Goal: Contribute content: Contribute content

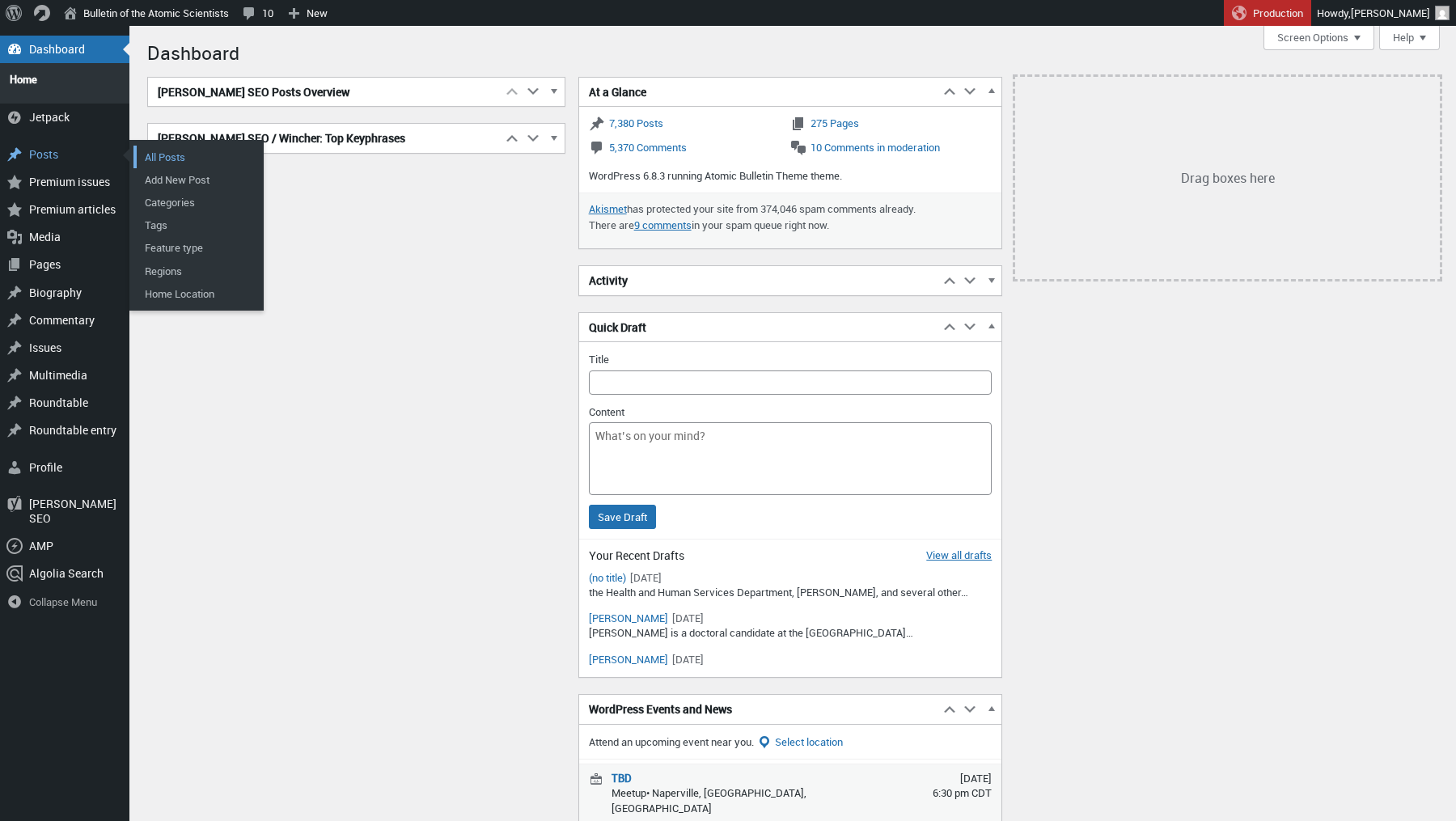
click at [182, 149] on link "All Posts" at bounding box center [198, 157] width 129 height 23
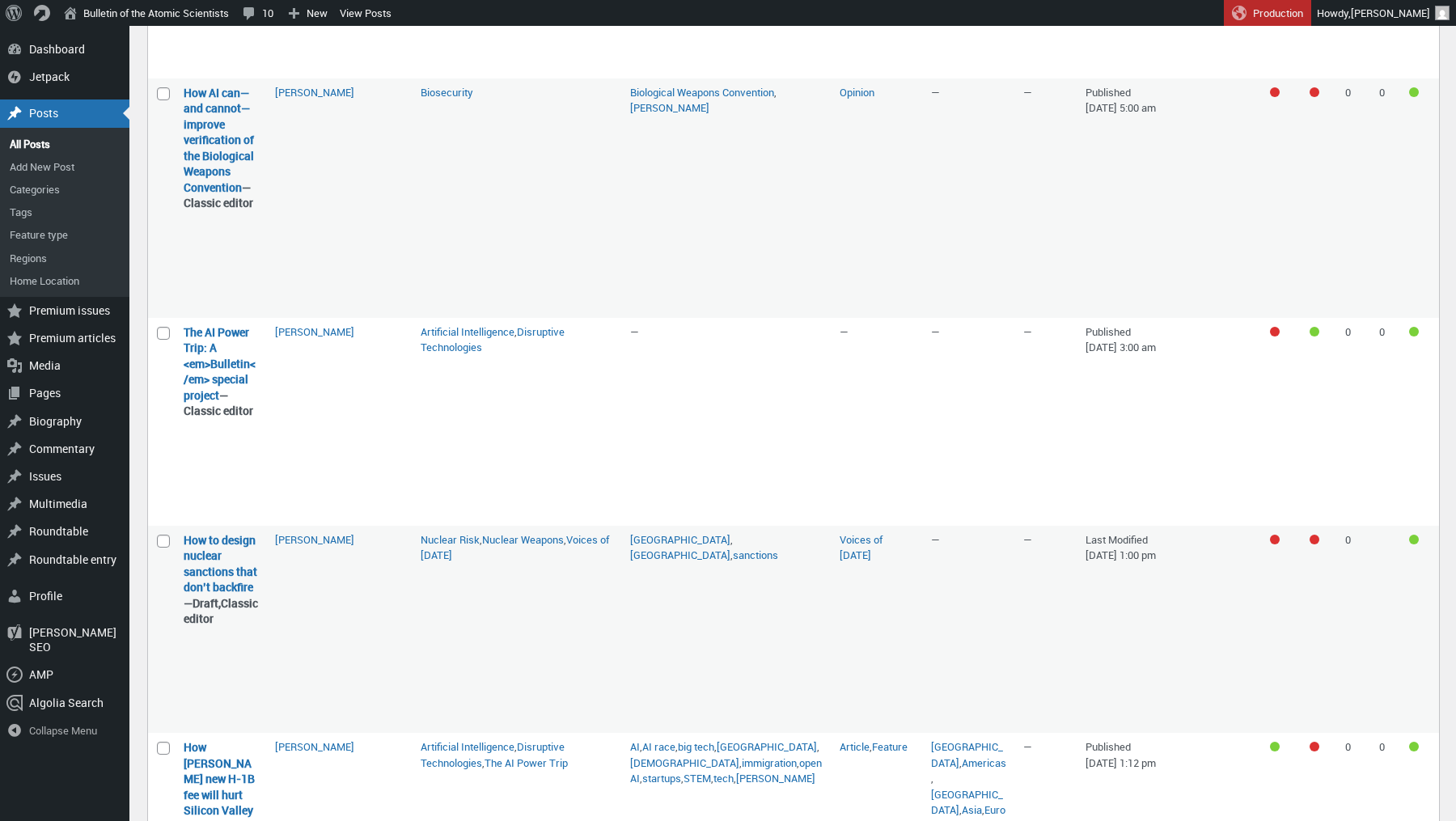
scroll to position [368, 0]
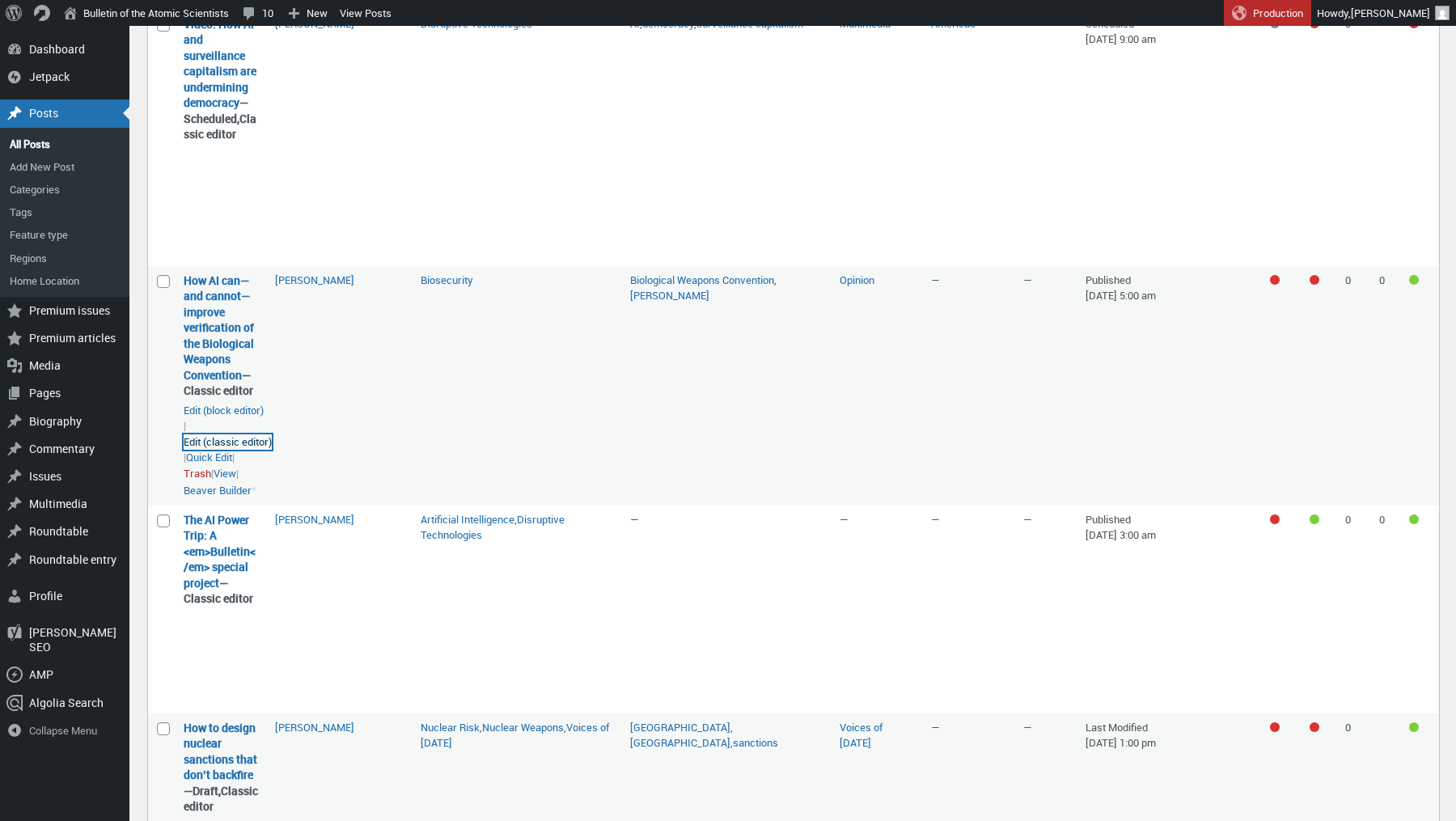
click at [232, 450] on link "Edit (classic editor)" at bounding box center [228, 443] width 89 height 17
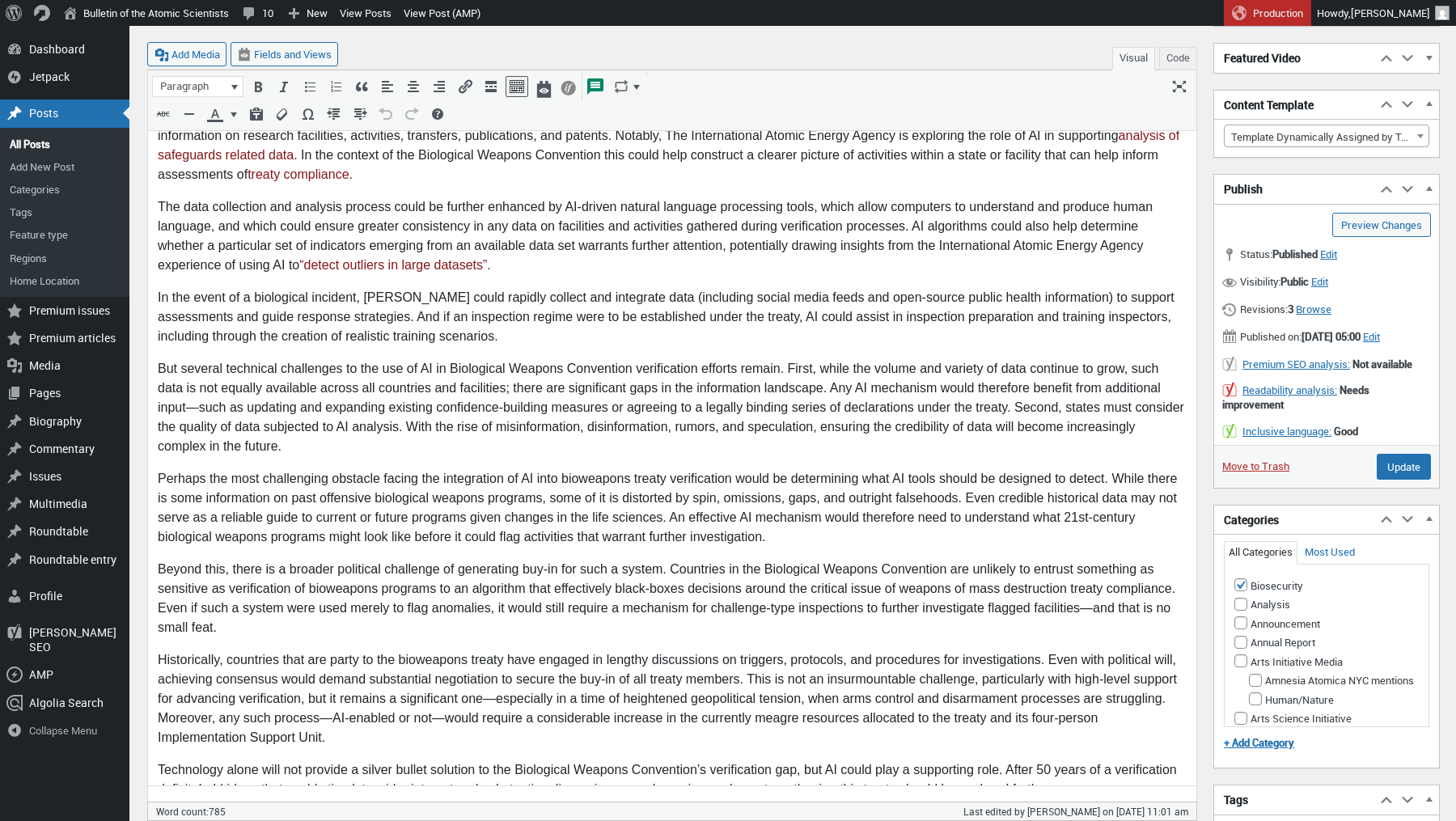
scroll to position [400, 0]
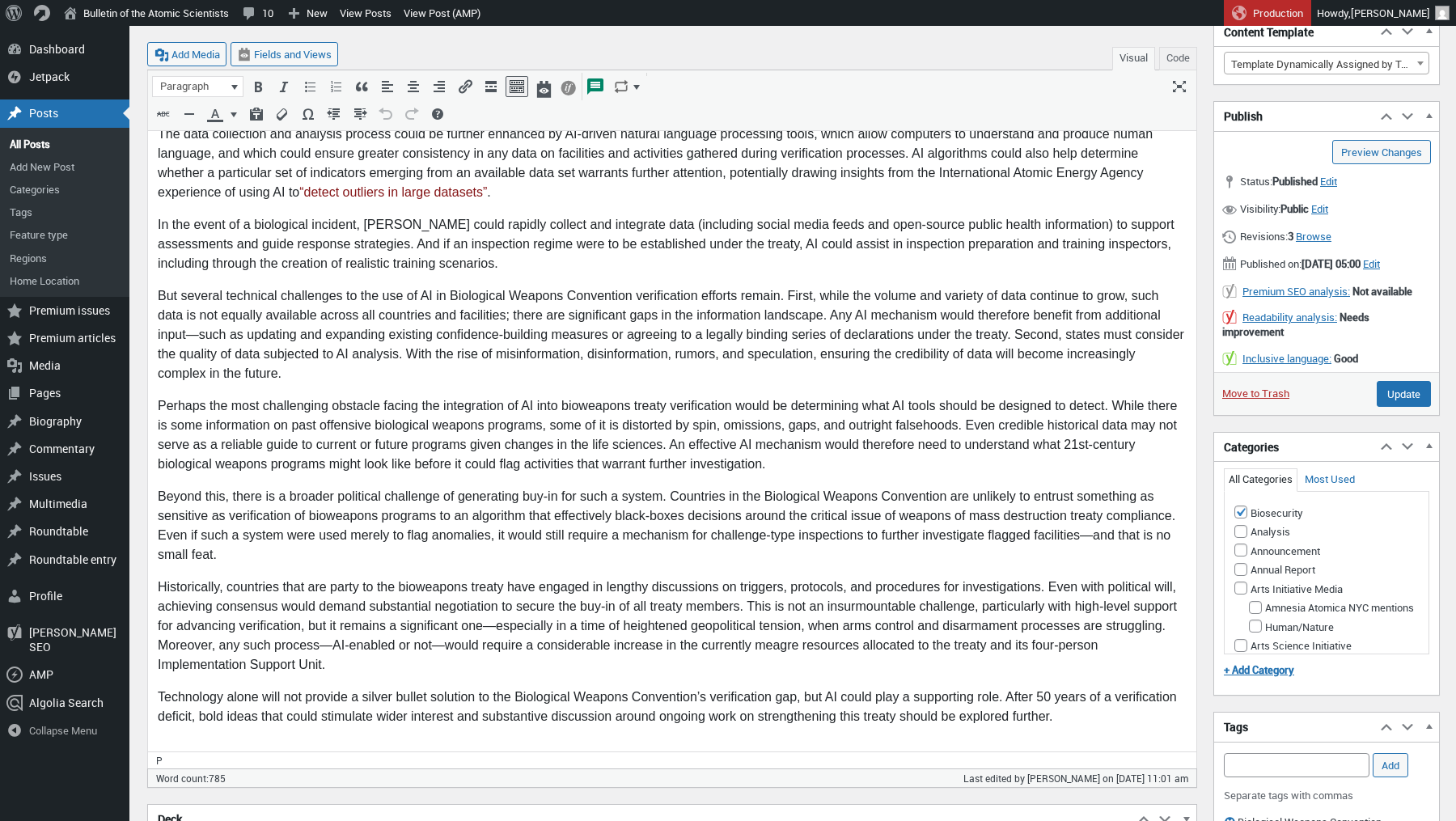
click at [424, 444] on p "Perhaps the most challenging obstacle facing the integration of AI into bioweap…" at bounding box center [672, 436] width 1029 height 77
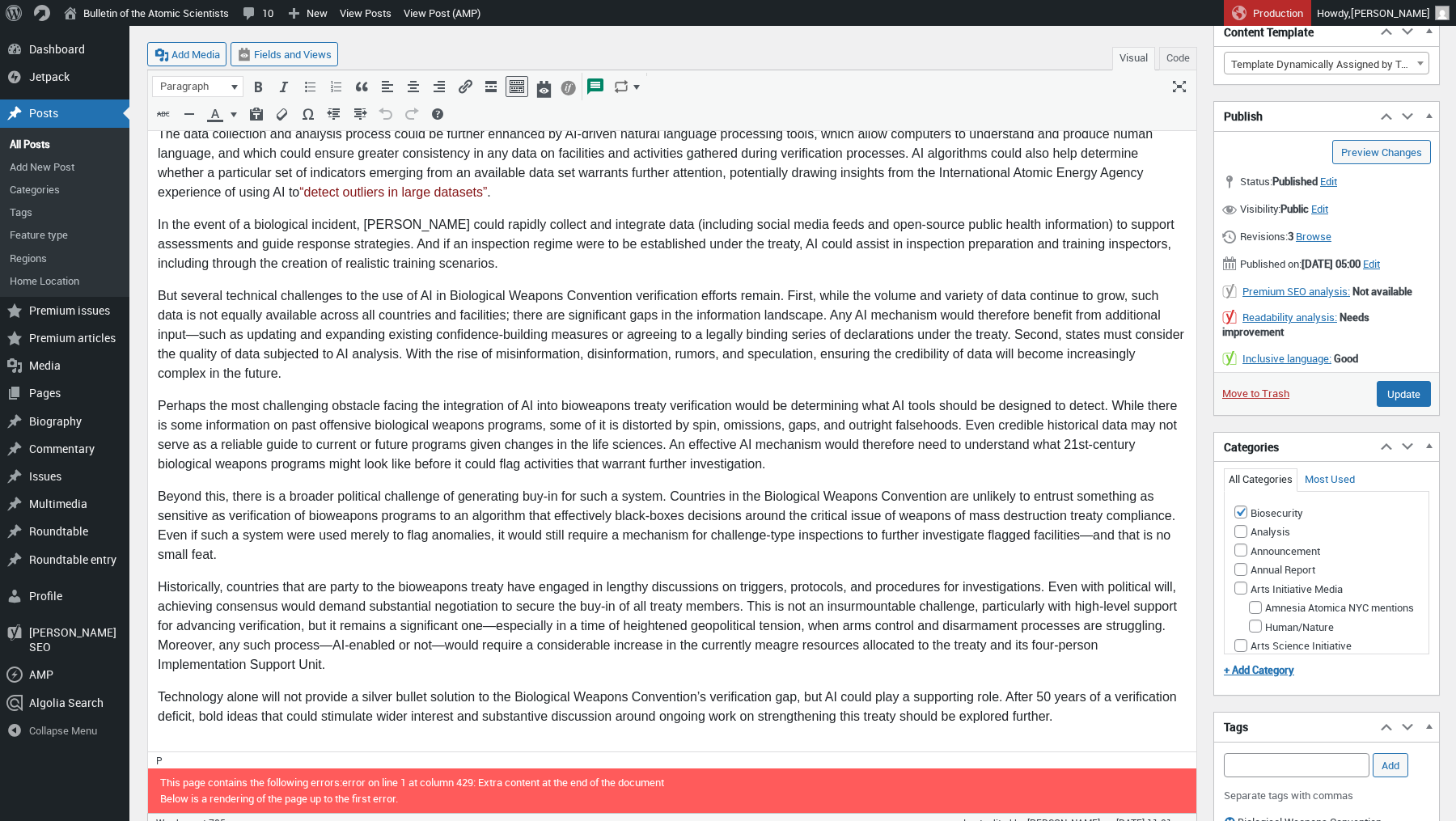
click at [558, 359] on p "But several technical challenges to the use of AI in Biological Weapons Convent…" at bounding box center [672, 335] width 1029 height 97
drag, startPoint x: 253, startPoint y: 339, endPoint x: 424, endPoint y: 339, distance: 171.0
click at [424, 339] on p "But several technical challenges to the use of AI in Biological Weapons Convent…" at bounding box center [672, 335] width 1029 height 97
drag, startPoint x: 387, startPoint y: 334, endPoint x: 246, endPoint y: 332, distance: 141.0
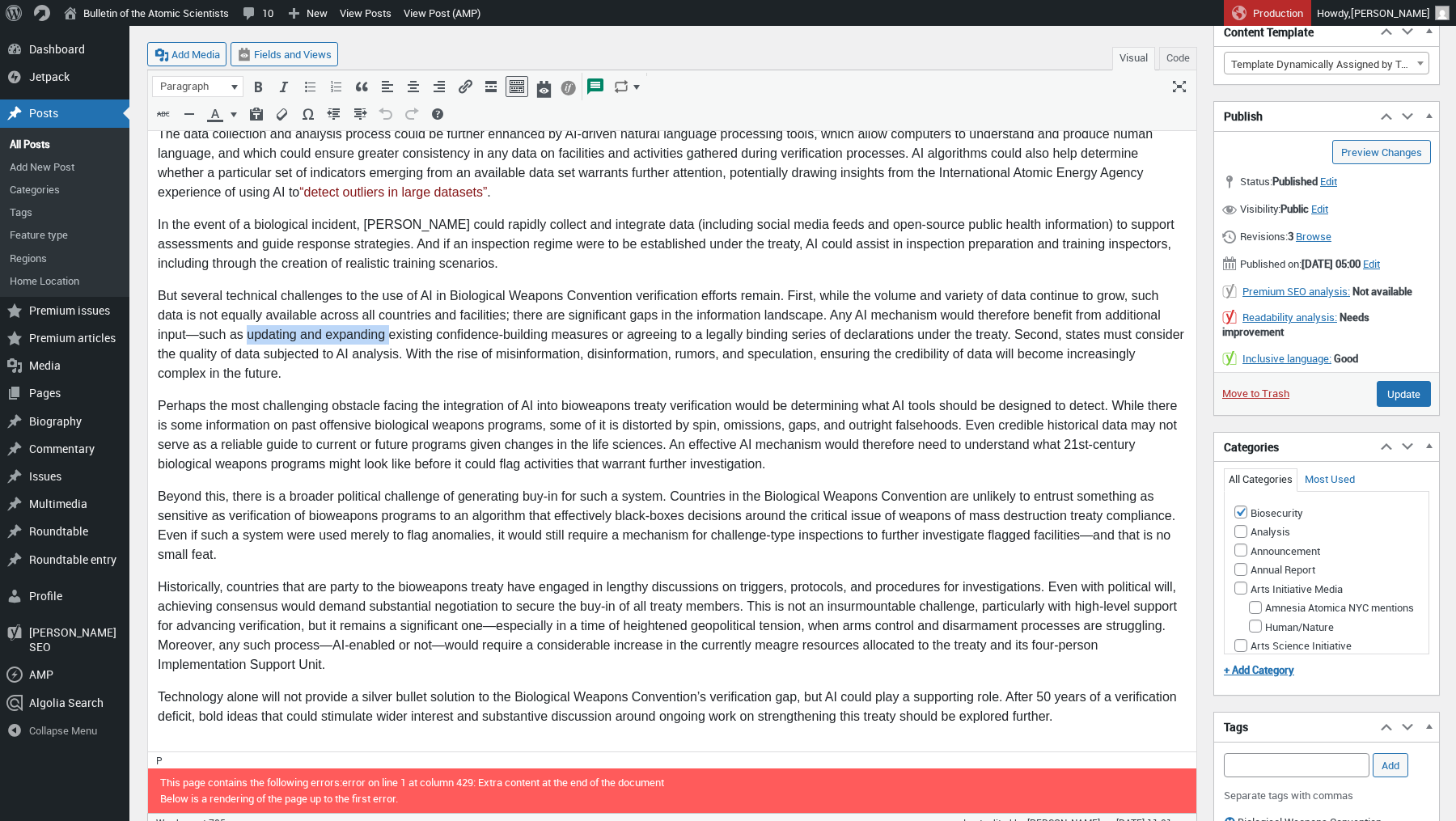
click at [246, 332] on p "But several technical challenges to the use of AI in Biological Weapons Convent…" at bounding box center [672, 335] width 1029 height 97
click at [459, 84] on icon "Insert/edit link (⌘K)" at bounding box center [466, 87] width 17 height 17
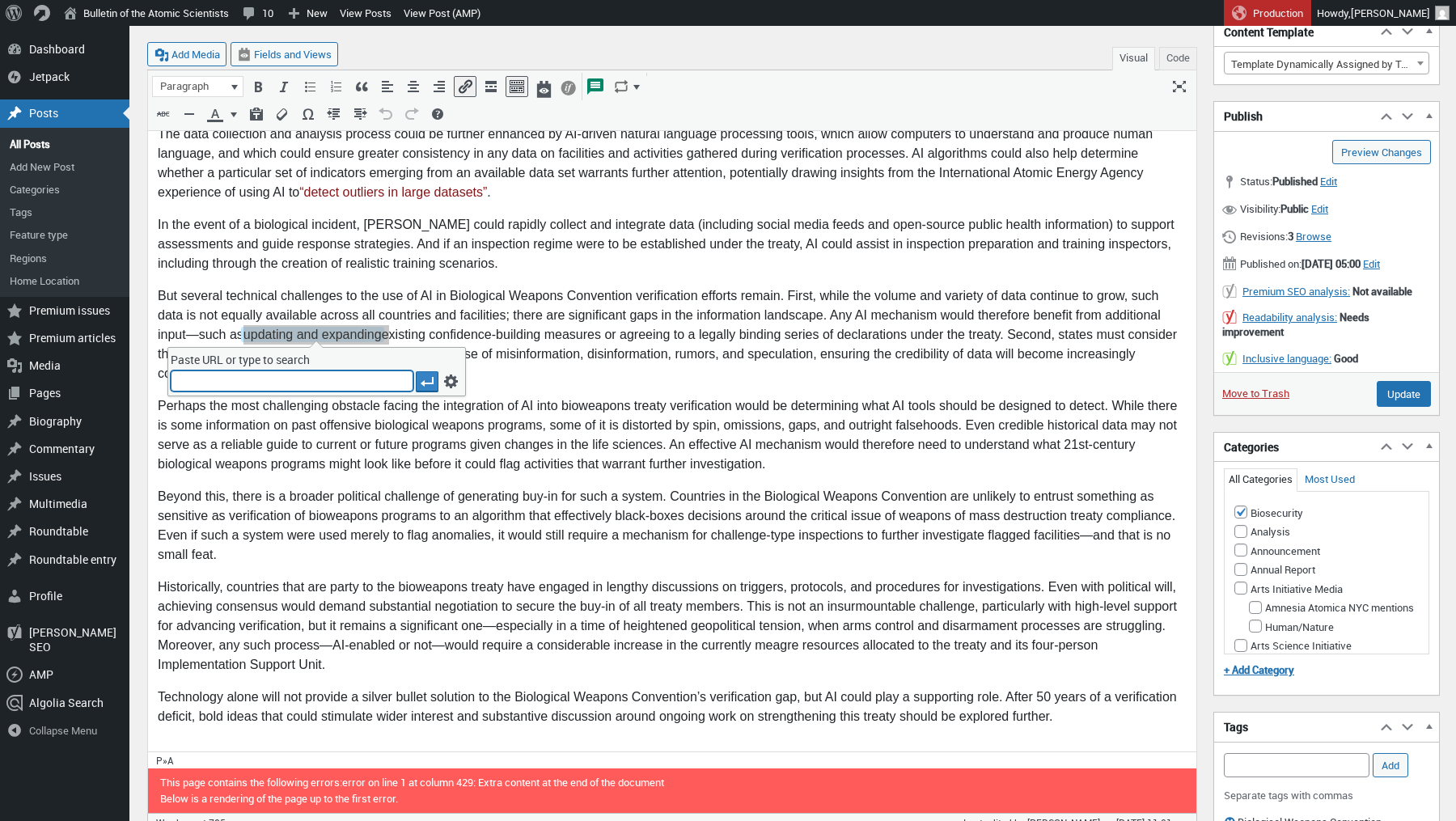
type input "https://thebulletin.org/2025/09/how-new-technology-could-make-it-easier-to-iden…"
click at [1399, 399] on input "Update" at bounding box center [1403, 394] width 54 height 26
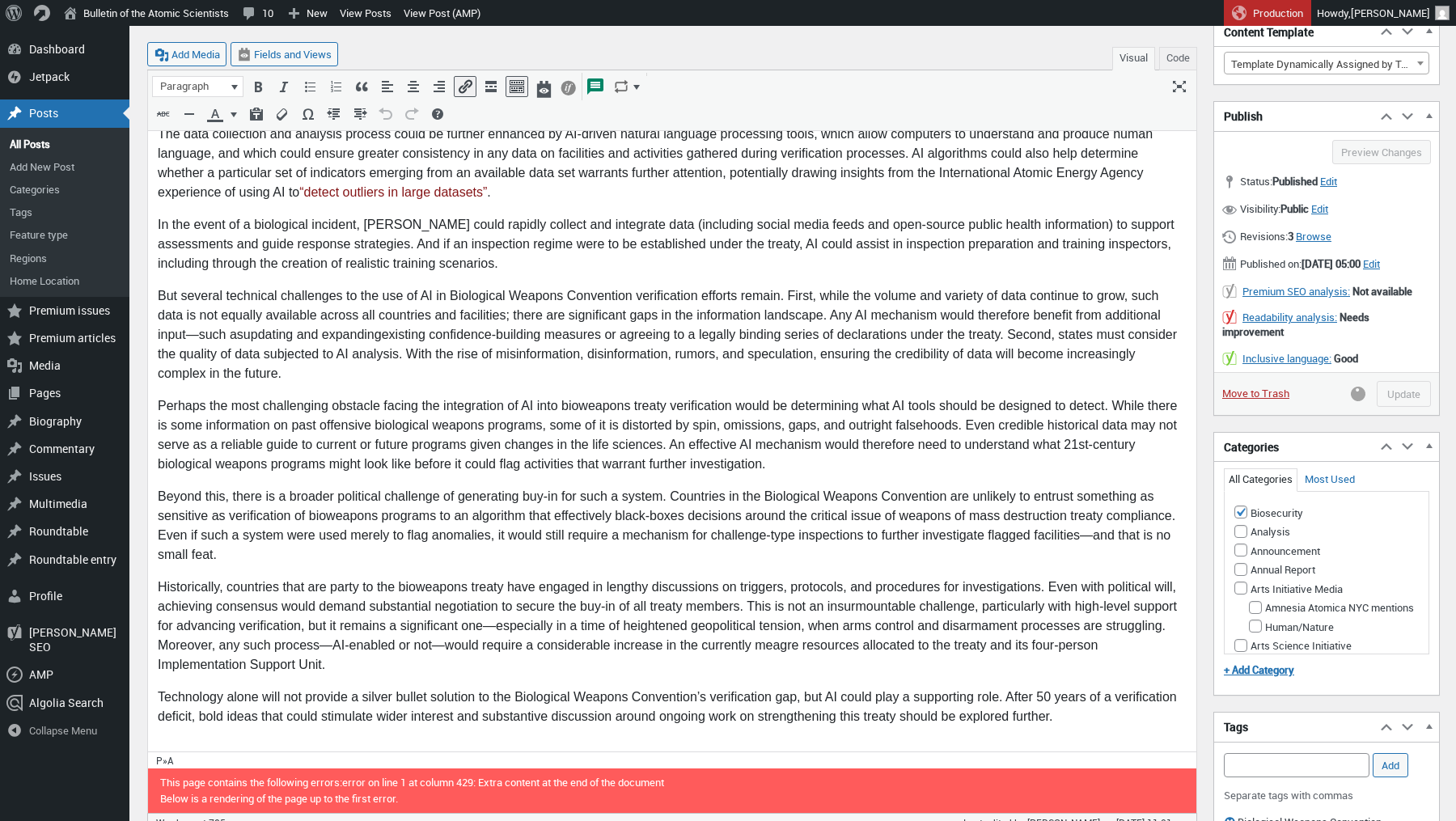
click at [363, 336] on p "But several technical challenges to the use of AI in Biological Weapons Convent…" at bounding box center [672, 335] width 1029 height 97
drag, startPoint x: 385, startPoint y: 337, endPoint x: 244, endPoint y: 339, distance: 141.0
click at [244, 339] on p "But several technical challenges to the use of AI in Biological Weapons Convent…" at bounding box center [672, 335] width 1029 height 97
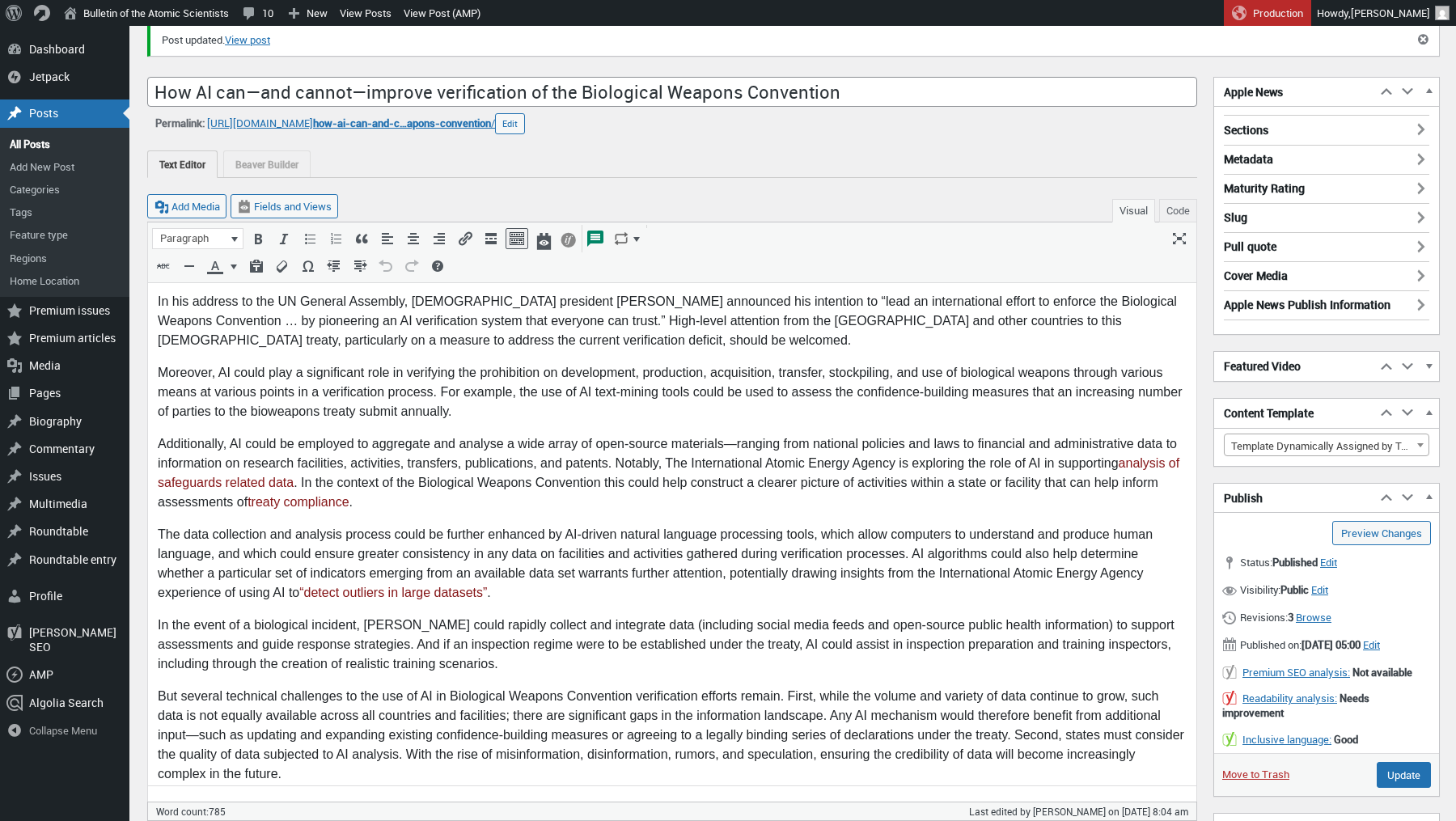
scroll to position [410, 0]
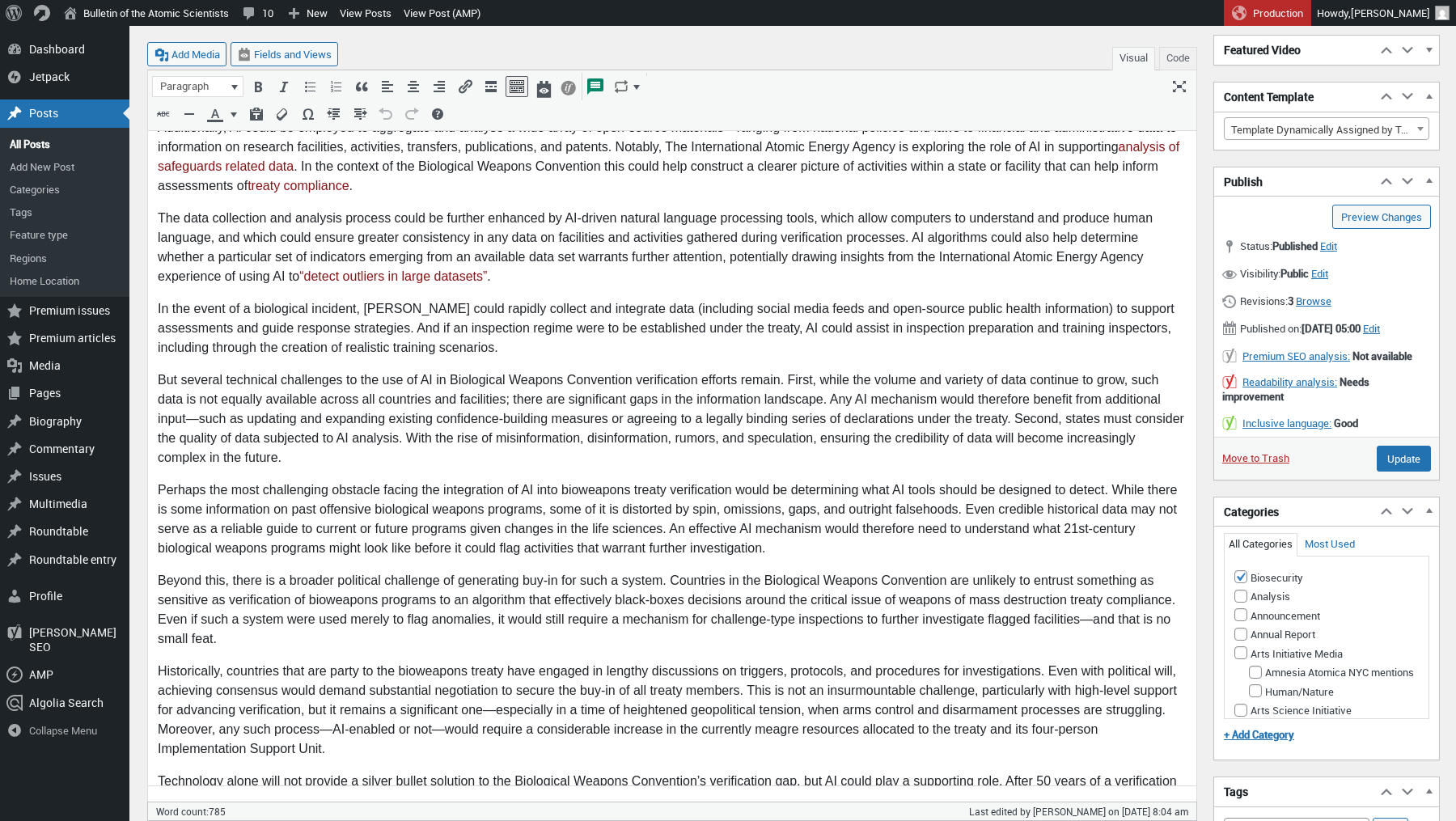
click at [349, 530] on p "Perhaps the most challenging obstacle facing the integration of AI into bioweap…" at bounding box center [672, 520] width 1029 height 77
drag, startPoint x: 385, startPoint y: 421, endPoint x: 247, endPoint y: 422, distance: 138.0
click at [247, 422] on p "But several technical challenges to the use of AI in Biological Weapons Convent…" at bounding box center [672, 420] width 1029 height 97
click at [462, 79] on icon "Insert/edit link (⌘K)" at bounding box center [466, 87] width 17 height 17
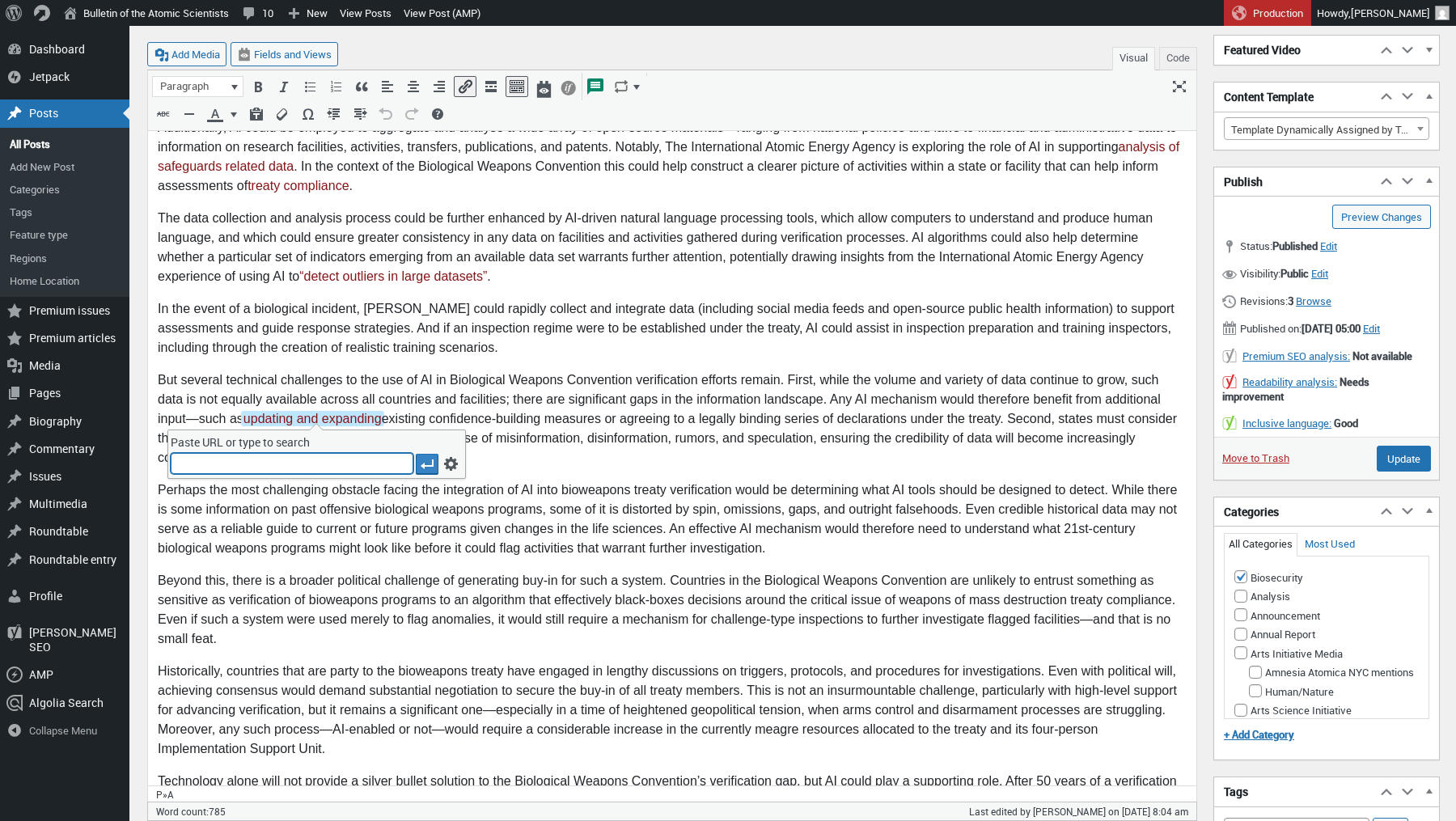
paste input "https://thebulletin.org/2025/09/how-new-technology-could-make-it-easier-to-iden…"
type input "https://thebulletin.org/2025/09/how-new-technology-could-make-it-easier-to-iden…"
click at [429, 465] on icon "Apply" at bounding box center [427, 465] width 17 height 17
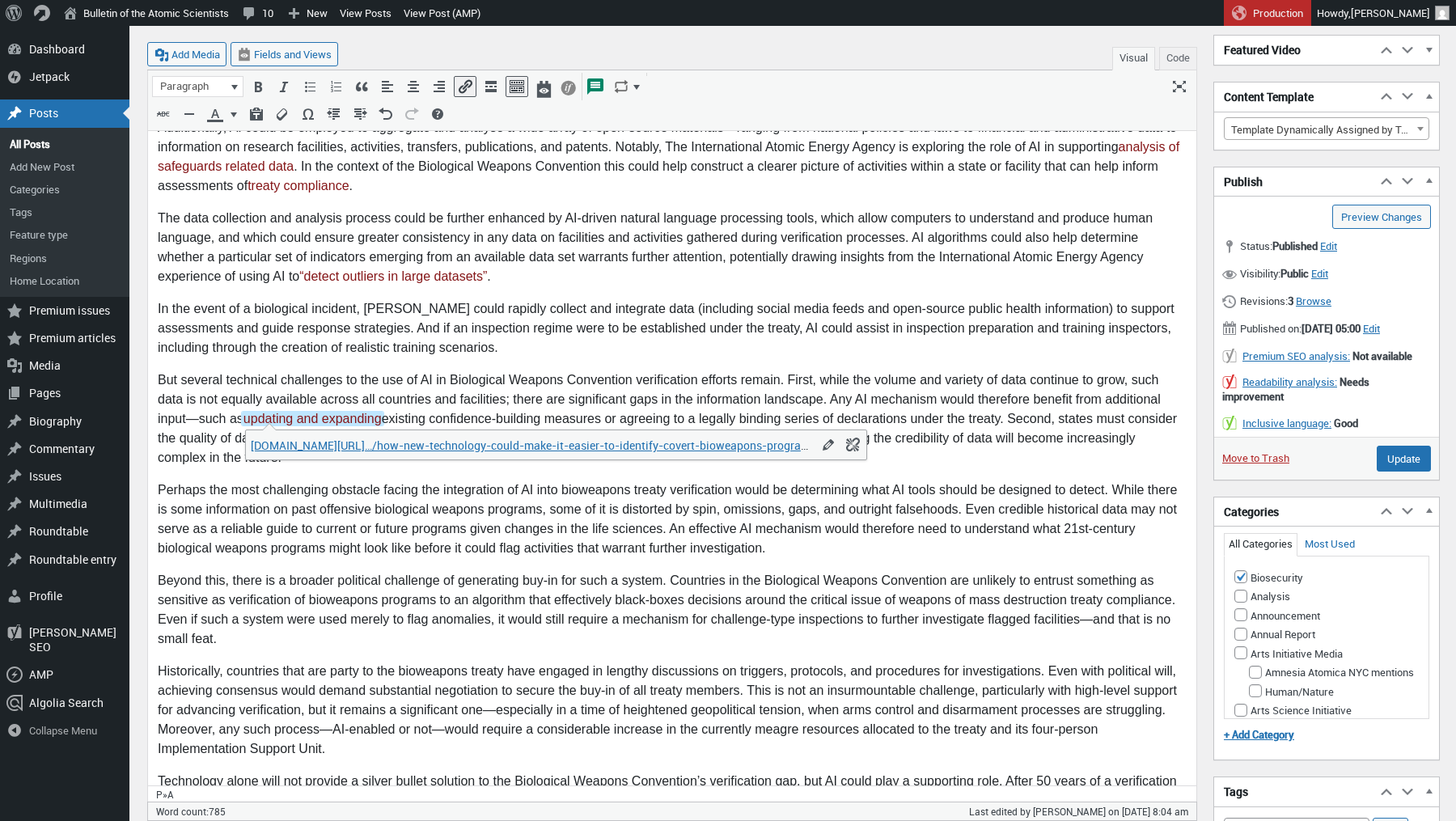
scroll to position [0, 0]
click at [495, 549] on p "Perhaps the most challenging obstacle facing the integration of AI into bioweap…" at bounding box center [672, 520] width 1029 height 77
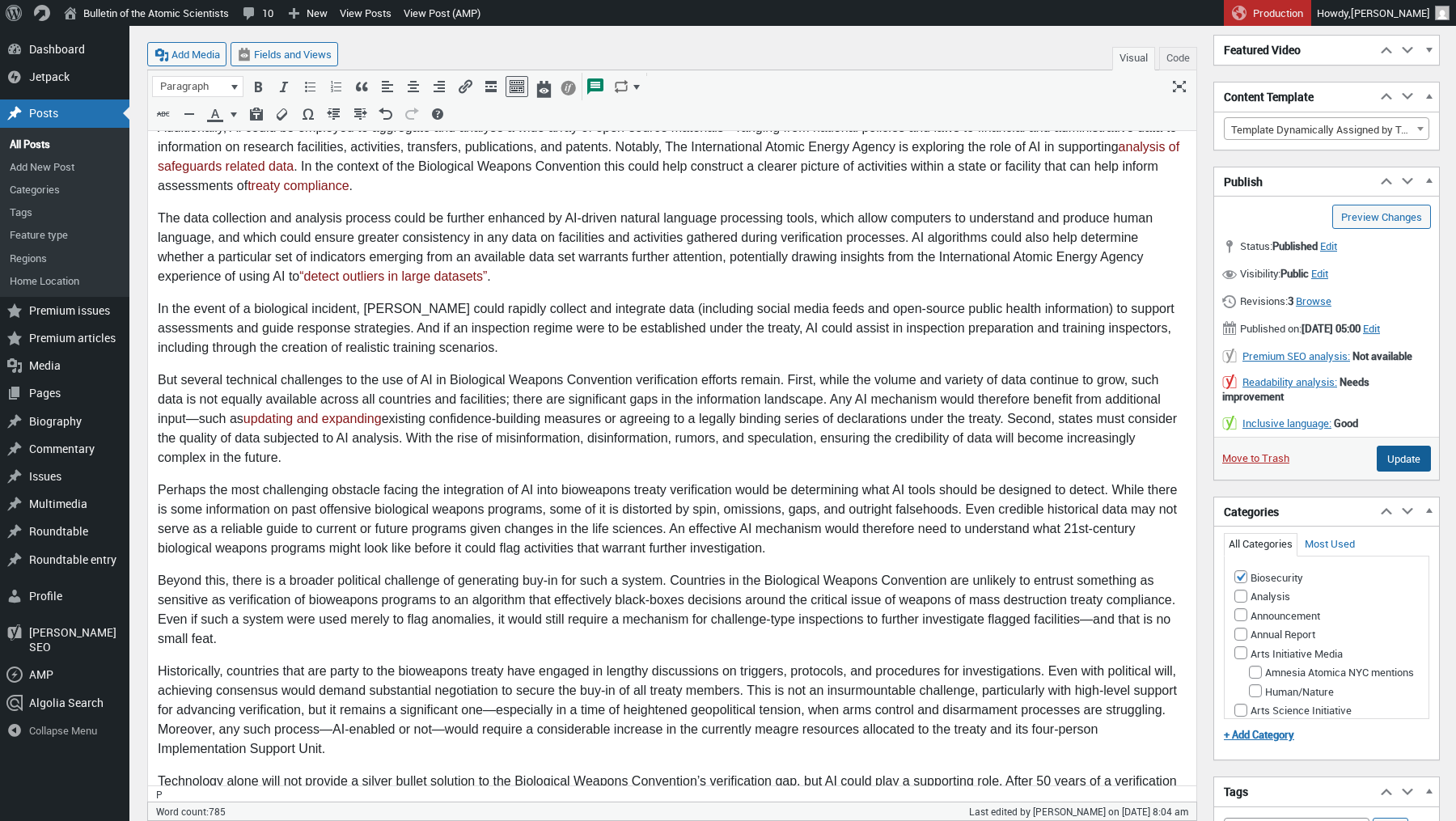
click at [1414, 470] on input "Update" at bounding box center [1403, 458] width 54 height 26
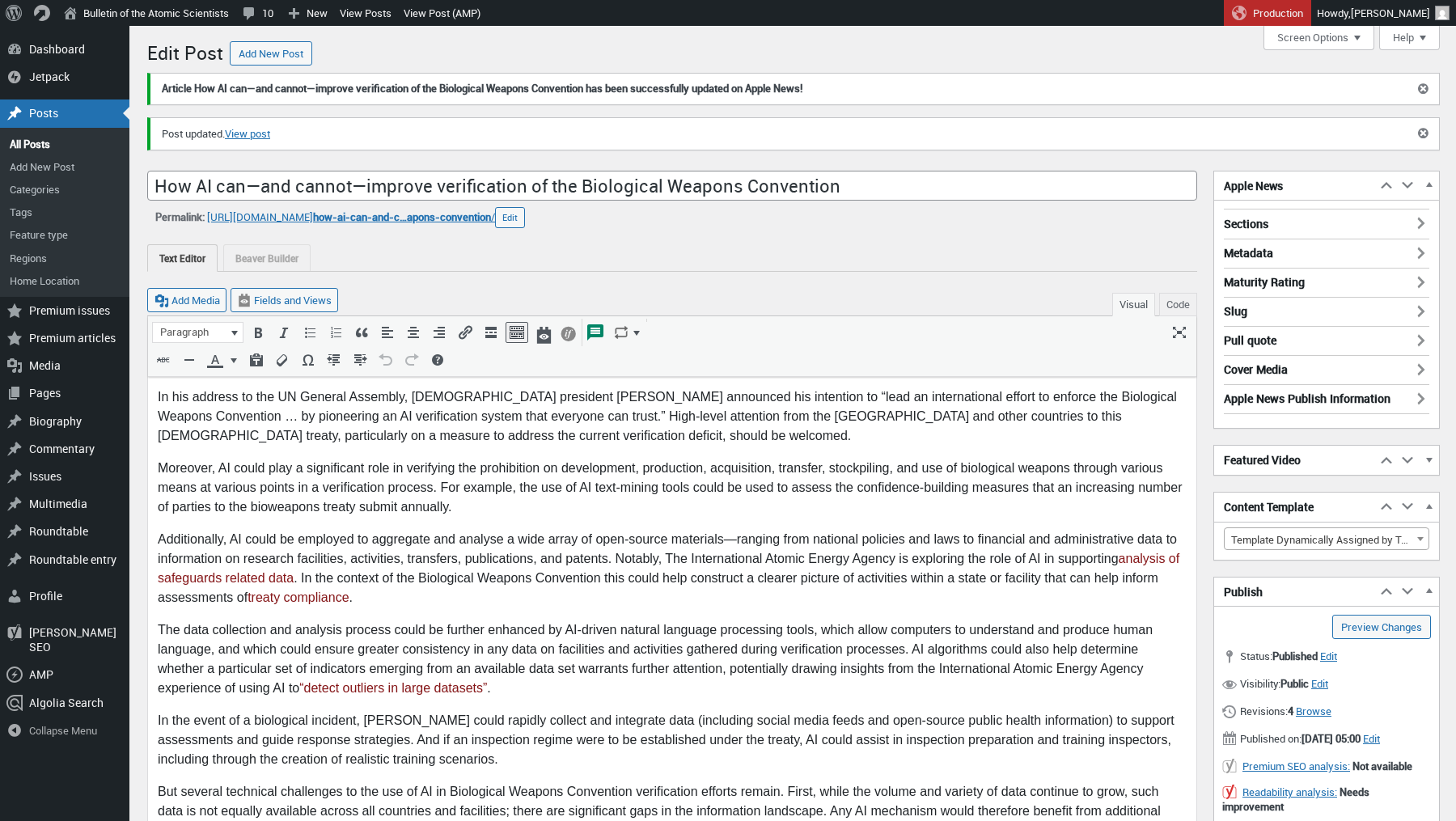
scroll to position [11, 0]
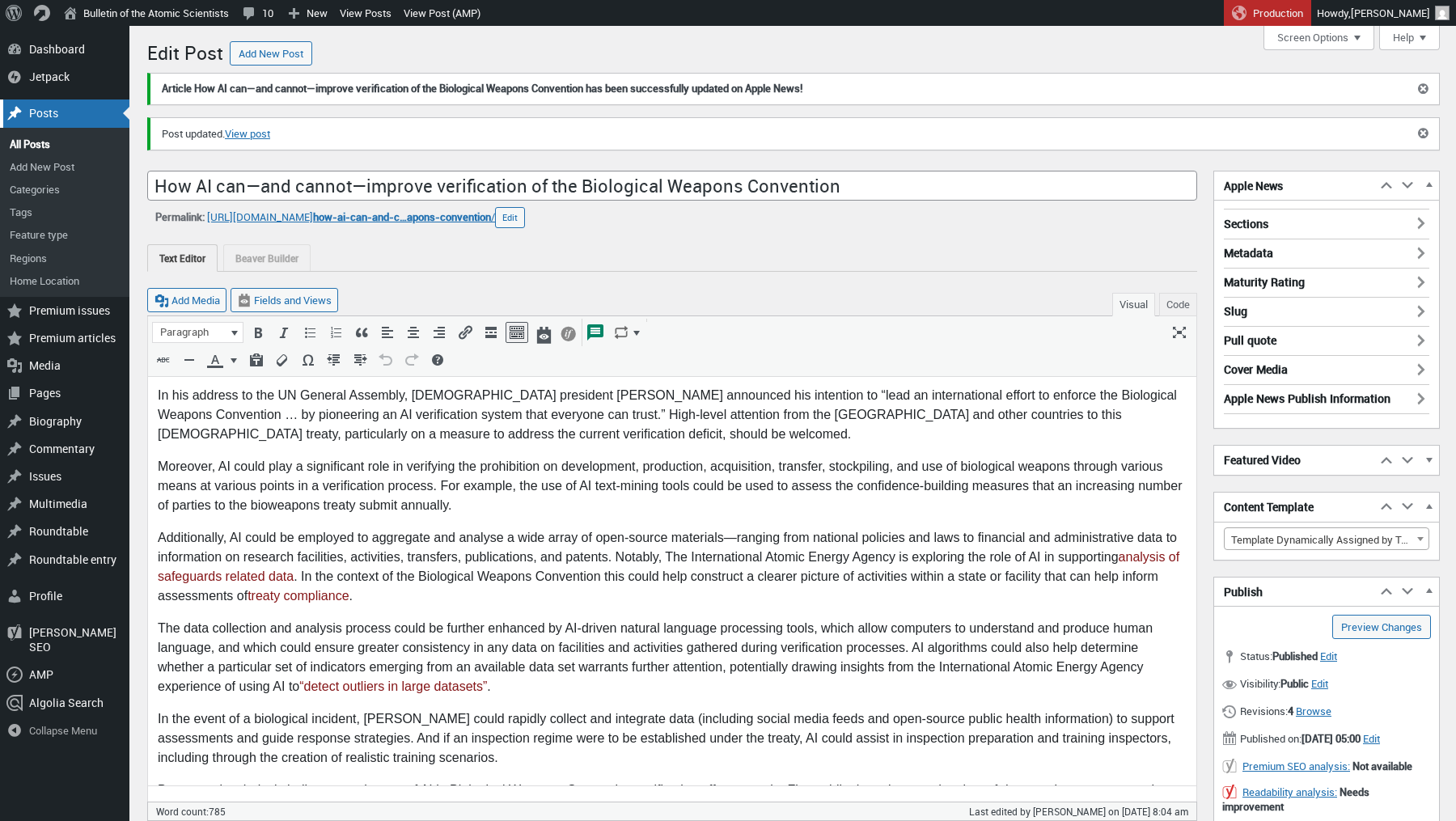
click at [68, 115] on div "Posts" at bounding box center [65, 113] width 129 height 28
